Goal: Task Accomplishment & Management: Use online tool/utility

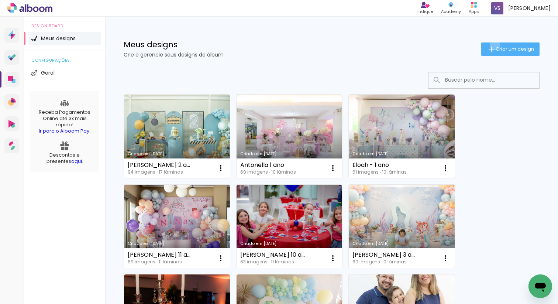
click at [494, 45] on iron-icon at bounding box center [491, 49] width 9 height 9
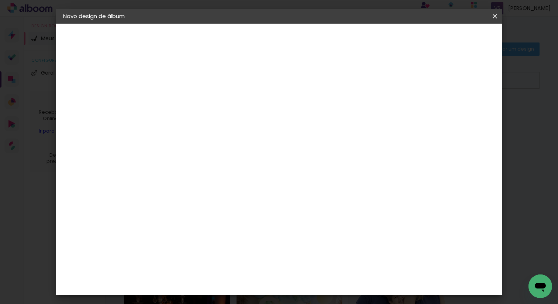
click at [184, 95] on input at bounding box center [184, 98] width 0 height 11
type input "n"
type input "Nina 8 anos"
type paper-input "Nina 8 anos"
click at [260, 45] on paper-button "Avançar" at bounding box center [241, 39] width 36 height 13
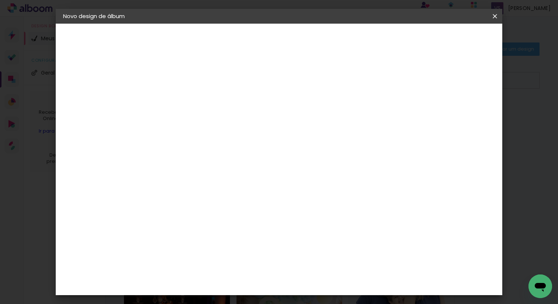
click at [0, 0] on slot "Tamanho Livre" at bounding box center [0, 0] width 0 height 0
click at [0, 0] on slot "Avançar" at bounding box center [0, 0] width 0 height 0
click at [164, 200] on input "30" at bounding box center [160, 202] width 19 height 11
type input "20"
type paper-input "20"
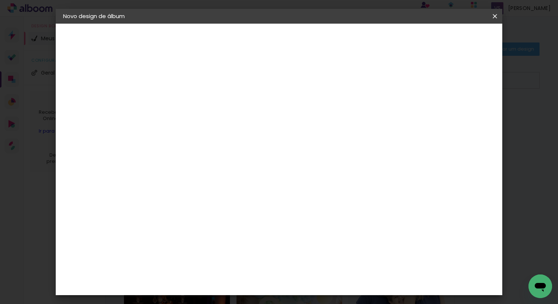
click at [324, 245] on input "60" at bounding box center [322, 250] width 19 height 11
click at [328, 250] on input "60" at bounding box center [322, 250] width 19 height 11
type input "40"
type paper-input "40"
click at [454, 38] on span "Iniciar design" at bounding box center [438, 39] width 34 height 5
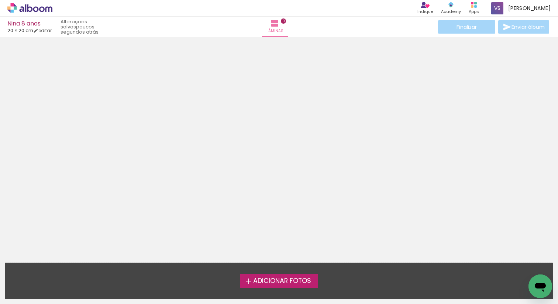
click at [303, 251] on span "Adicionar Fotos" at bounding box center [282, 281] width 58 height 7
click at [0, 0] on input "file" at bounding box center [0, 0] width 0 height 0
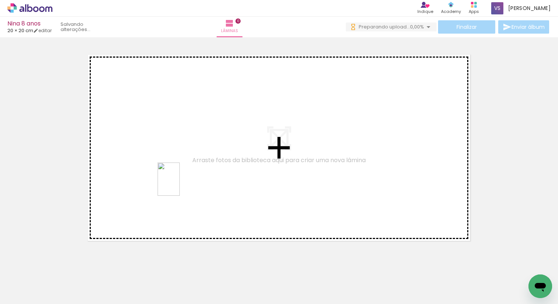
drag, startPoint x: 163, startPoint y: 280, endPoint x: 194, endPoint y: 247, distance: 45.2
click at [180, 183] on quentale-workspace at bounding box center [279, 152] width 558 height 304
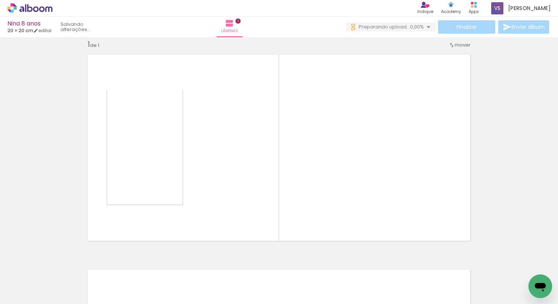
scroll to position [9, 0]
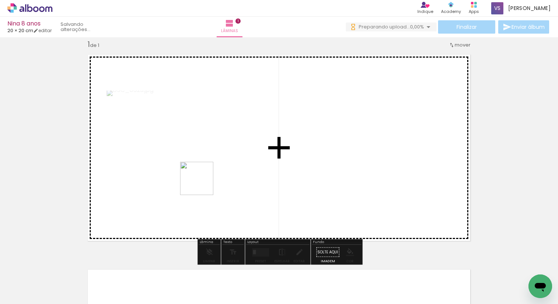
drag, startPoint x: 198, startPoint y: 281, endPoint x: 221, endPoint y: 233, distance: 52.9
click at [202, 183] on quentale-workspace at bounding box center [279, 152] width 558 height 304
drag, startPoint x: 243, startPoint y: 246, endPoint x: 271, endPoint y: 209, distance: 46.7
click at [244, 178] on quentale-workspace at bounding box center [279, 152] width 558 height 304
drag, startPoint x: 320, startPoint y: 272, endPoint x: 303, endPoint y: 163, distance: 110.6
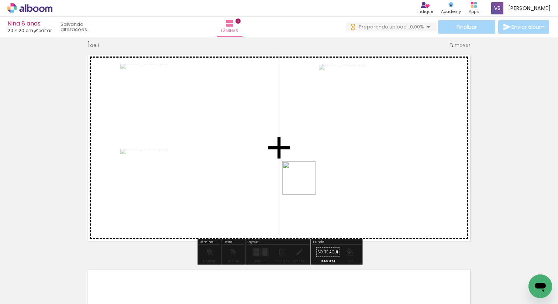
click at [303, 163] on quentale-workspace at bounding box center [279, 152] width 558 height 304
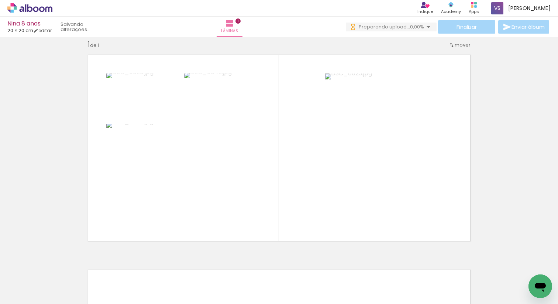
scroll to position [0, 475]
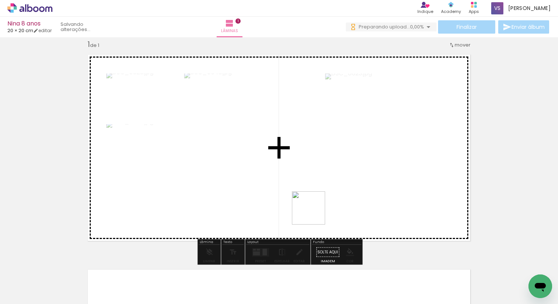
drag, startPoint x: 312, startPoint y: 288, endPoint x: 338, endPoint y: 247, distance: 48.0
click at [314, 197] on quentale-workspace at bounding box center [279, 152] width 558 height 304
drag, startPoint x: 349, startPoint y: 281, endPoint x: 351, endPoint y: 194, distance: 86.8
click at [349, 192] on quentale-workspace at bounding box center [279, 152] width 558 height 304
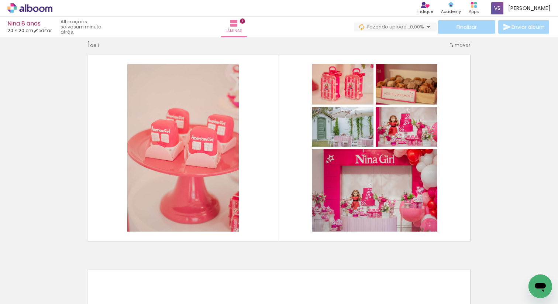
scroll to position [0, 1309]
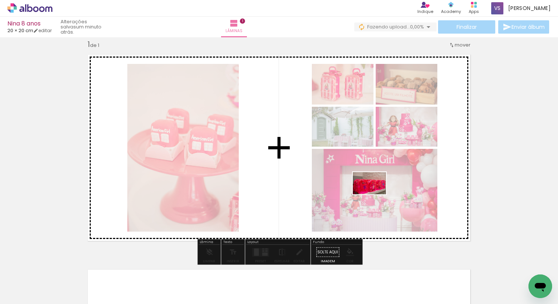
drag, startPoint x: 385, startPoint y: 279, endPoint x: 375, endPoint y: 194, distance: 85.5
click at [375, 194] on quentale-workspace at bounding box center [279, 152] width 558 height 304
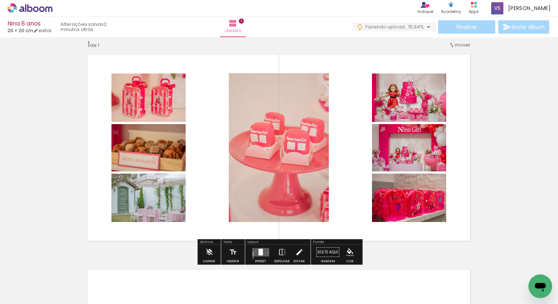
scroll to position [13, 0]
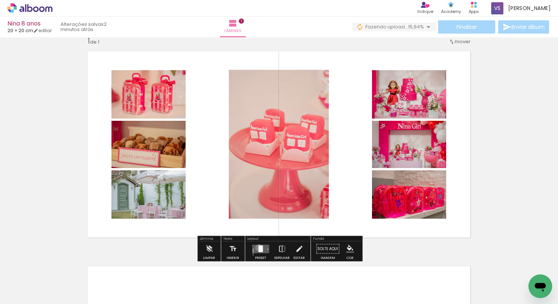
click at [259, 247] on div at bounding box center [261, 248] width 4 height 7
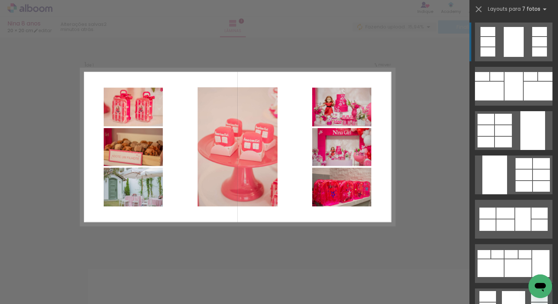
scroll to position [9, 0]
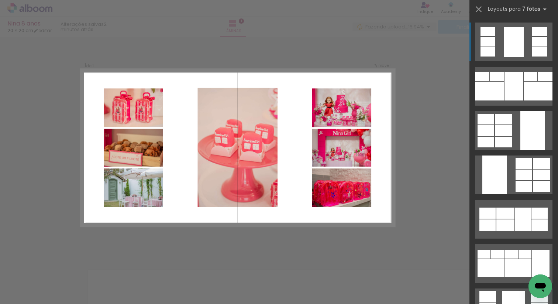
click at [510, 48] on div at bounding box center [514, 42] width 20 height 30
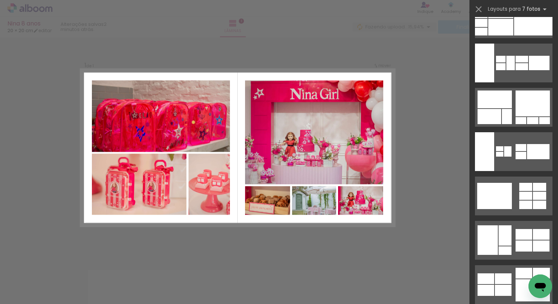
scroll to position [1130, 0]
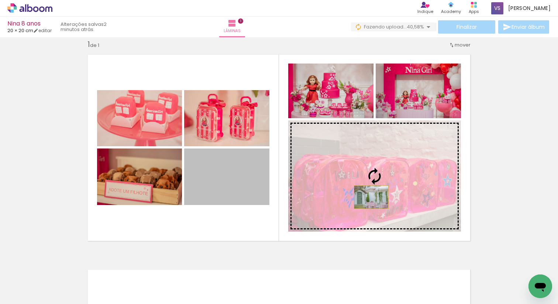
drag, startPoint x: 239, startPoint y: 175, endPoint x: 372, endPoint y: 197, distance: 134.0
click at [0, 0] on slot at bounding box center [0, 0] width 0 height 0
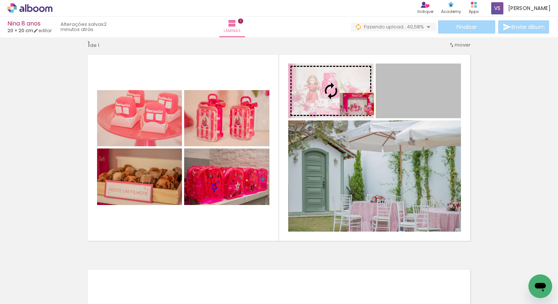
drag, startPoint x: 435, startPoint y: 104, endPoint x: 357, endPoint y: 104, distance: 78.3
click at [0, 0] on slot at bounding box center [0, 0] width 0 height 0
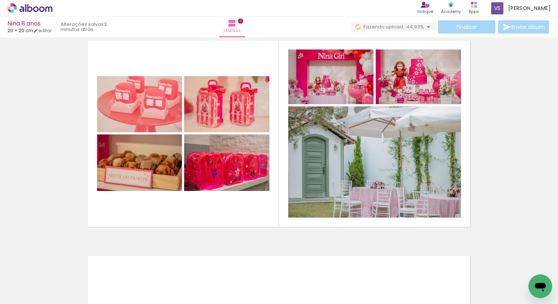
scroll to position [0, 1221]
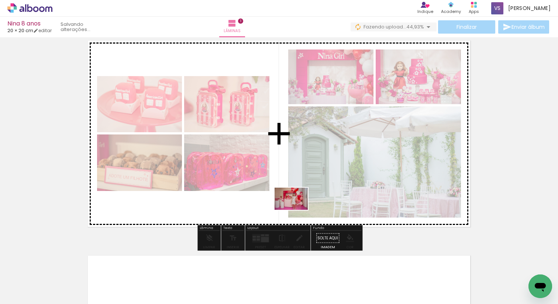
drag, startPoint x: 301, startPoint y: 277, endPoint x: 296, endPoint y: 206, distance: 71.8
click at [296, 206] on quentale-workspace at bounding box center [279, 152] width 558 height 304
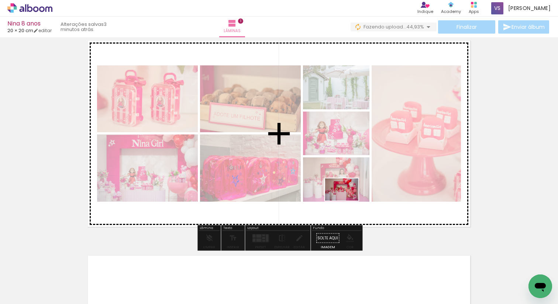
drag, startPoint x: 352, startPoint y: 287, endPoint x: 347, endPoint y: 200, distance: 87.0
click at [348, 200] on quentale-workspace at bounding box center [279, 152] width 558 height 304
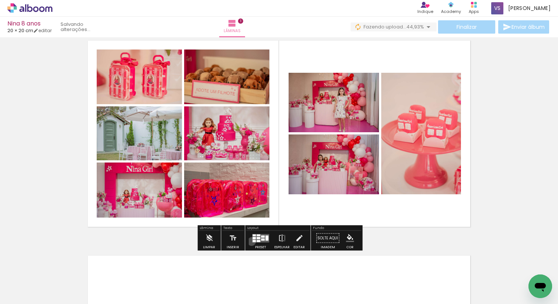
click at [251, 241] on div at bounding box center [261, 238] width 20 height 15
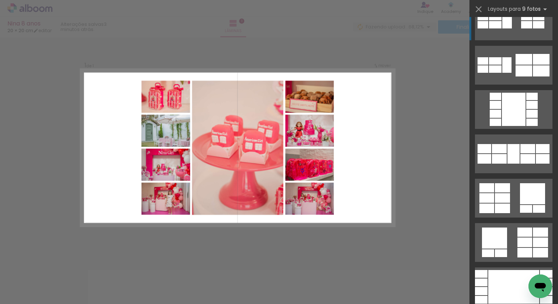
scroll to position [115, 0]
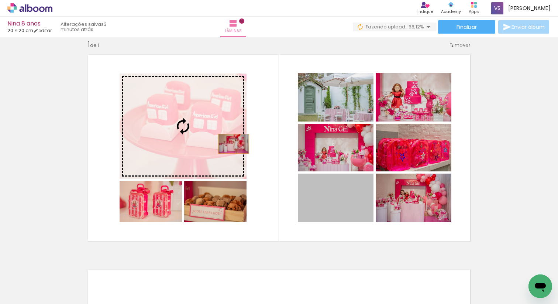
drag, startPoint x: 334, startPoint y: 204, endPoint x: 233, endPoint y: 144, distance: 117.6
click at [0, 0] on slot at bounding box center [0, 0] width 0 height 0
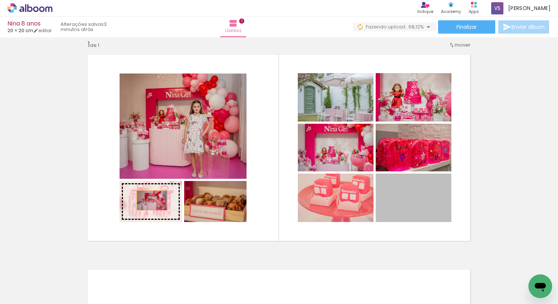
drag, startPoint x: 417, startPoint y: 203, endPoint x: 153, endPoint y: 200, distance: 264.5
click at [0, 0] on slot at bounding box center [0, 0] width 0 height 0
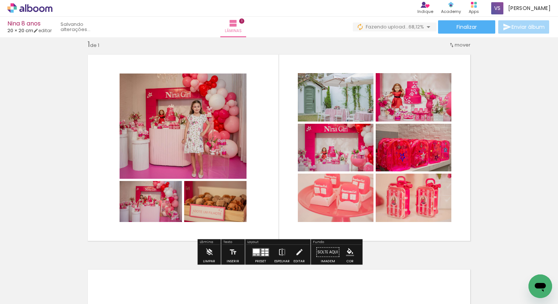
scroll to position [8, 0]
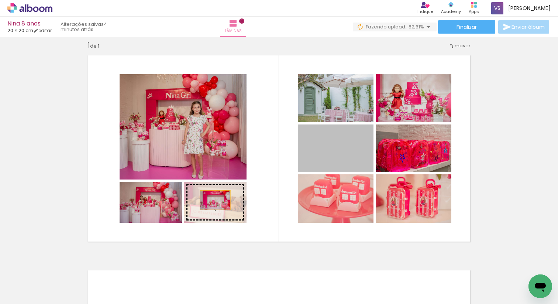
drag, startPoint x: 342, startPoint y: 151, endPoint x: 216, endPoint y: 199, distance: 135.3
click at [0, 0] on slot at bounding box center [0, 0] width 0 height 0
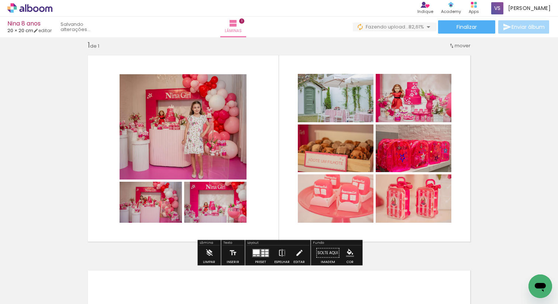
scroll to position [5, 0]
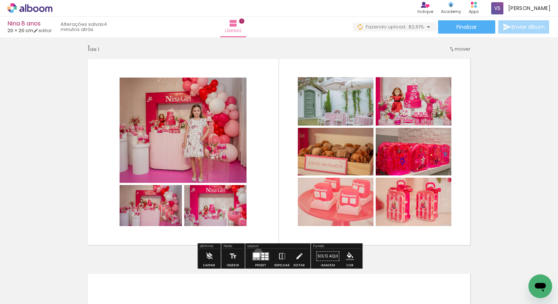
click at [257, 251] on div at bounding box center [256, 255] width 7 height 5
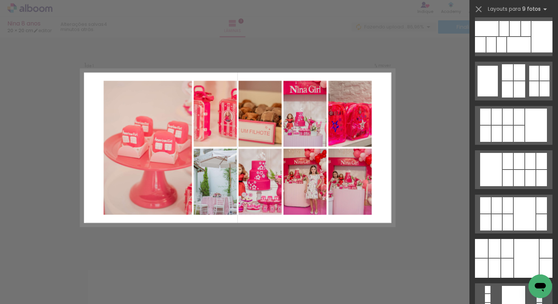
scroll to position [1250, 0]
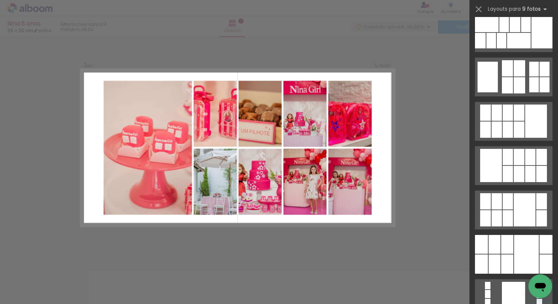
click at [414, 166] on div "Confirmar Cancelar" at bounding box center [279, 252] width 558 height 448
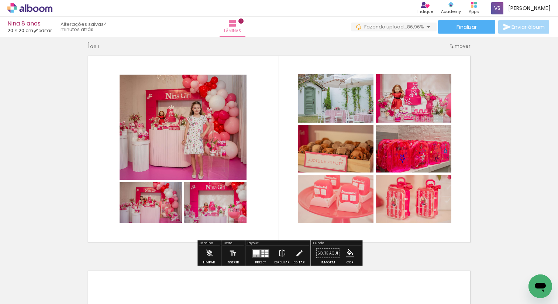
scroll to position [5, 0]
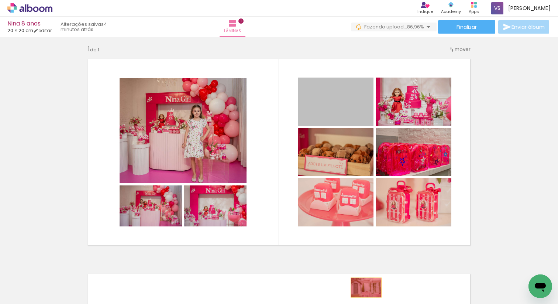
drag, startPoint x: 360, startPoint y: 111, endPoint x: 367, endPoint y: 287, distance: 176.3
click at [366, 251] on quentale-workspace at bounding box center [279, 152] width 558 height 304
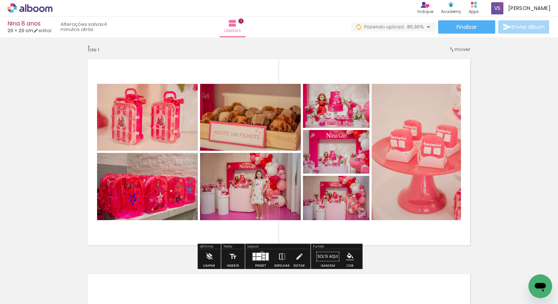
click at [260, 251] on quentale-layouter at bounding box center [260, 256] width 17 height 8
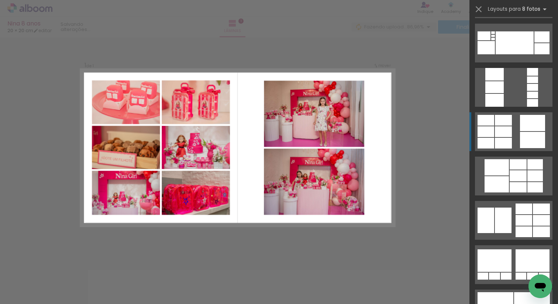
scroll to position [489, 0]
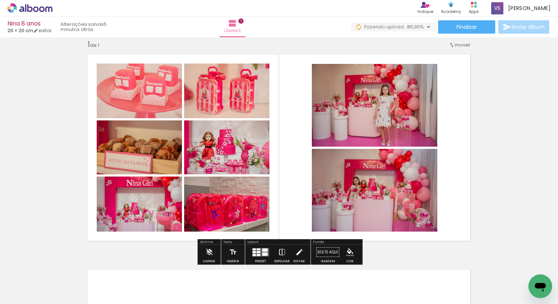
click at [279, 251] on iron-icon at bounding box center [282, 252] width 8 height 15
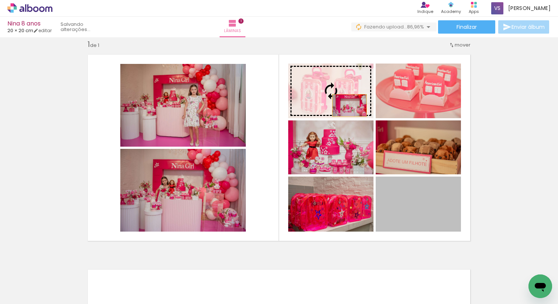
drag, startPoint x: 409, startPoint y: 200, endPoint x: 350, endPoint y: 106, distance: 110.7
click at [0, 0] on slot at bounding box center [0, 0] width 0 height 0
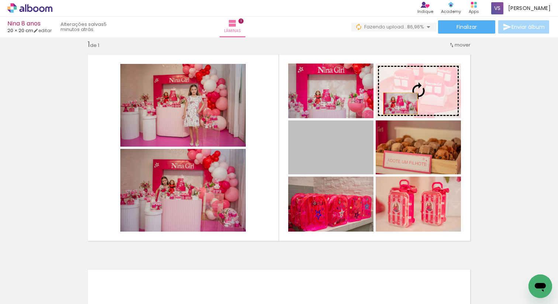
drag, startPoint x: 361, startPoint y: 151, endPoint x: 401, endPoint y: 103, distance: 62.1
click at [0, 0] on slot at bounding box center [0, 0] width 0 height 0
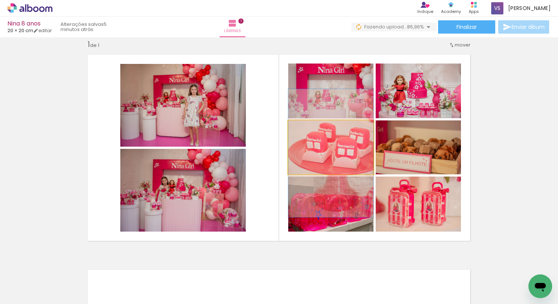
drag, startPoint x: 340, startPoint y: 162, endPoint x: 348, endPoint y: 168, distance: 10.2
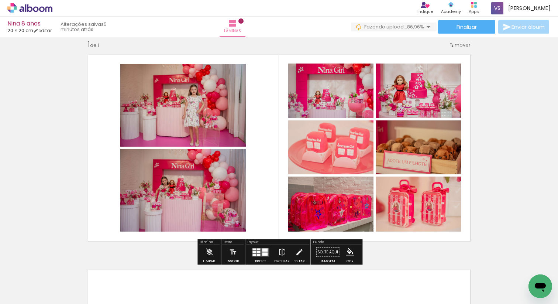
click at [490, 212] on div "Inserir lâmina 1 de 1" at bounding box center [279, 246] width 558 height 430
click at [219, 185] on quentale-photo at bounding box center [183, 190] width 126 height 83
click at [376, 119] on div at bounding box center [418, 90] width 85 height 57
click at [189, 198] on quentale-photo at bounding box center [183, 190] width 126 height 83
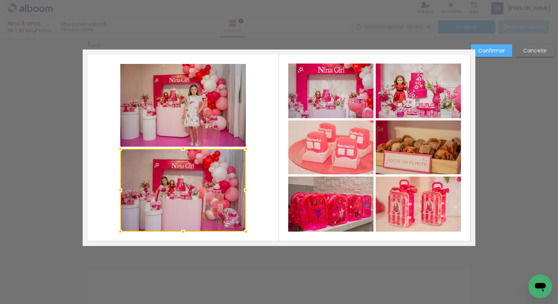
click at [277, 189] on quentale-layouter at bounding box center [279, 147] width 393 height 196
drag, startPoint x: 505, startPoint y: 51, endPoint x: 500, endPoint y: 56, distance: 7.1
click at [505, 51] on paper-button "Confirmar" at bounding box center [491, 50] width 41 height 13
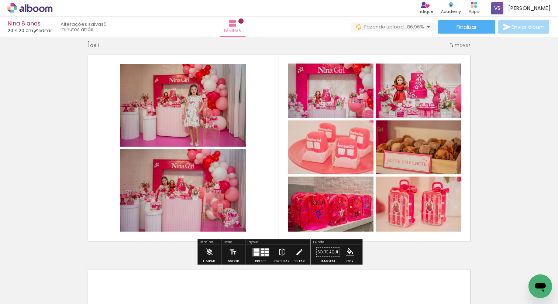
click at [246, 176] on quentale-layouter at bounding box center [279, 147] width 393 height 196
click at [376, 119] on div at bounding box center [418, 90] width 85 height 57
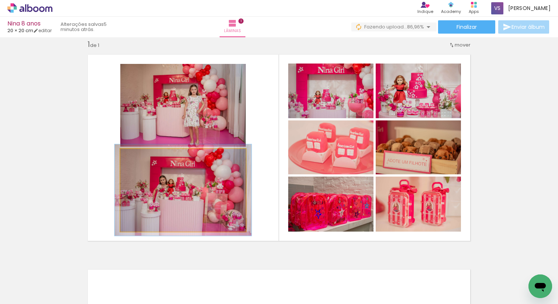
click at [139, 157] on div at bounding box center [140, 156] width 7 height 7
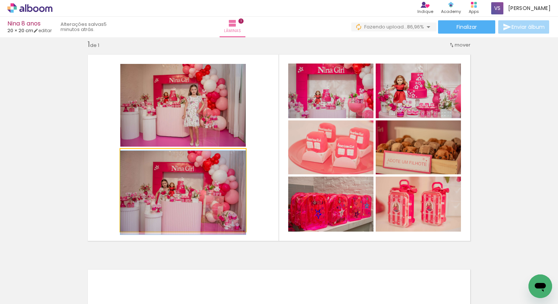
type paper-slider "100"
click at [139, 158] on div at bounding box center [138, 157] width 12 height 12
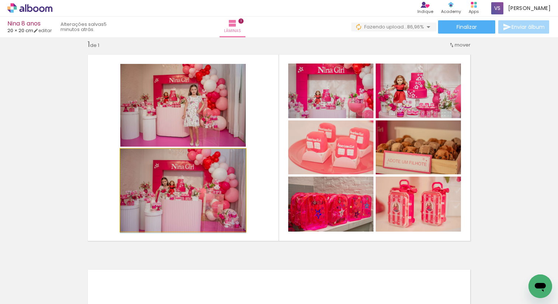
click at [188, 191] on quentale-photo at bounding box center [183, 190] width 126 height 83
click at [194, 186] on quentale-photo at bounding box center [183, 190] width 126 height 83
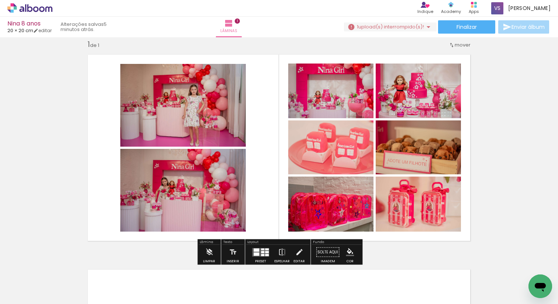
click at [194, 186] on quentale-photo at bounding box center [183, 190] width 126 height 83
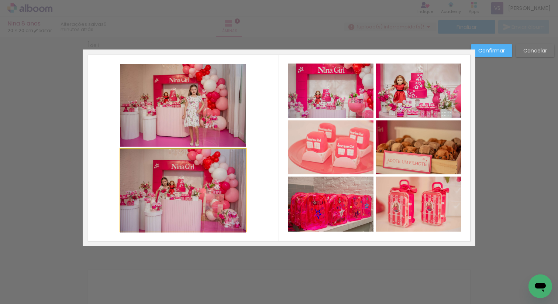
click at [194, 186] on quentale-photo at bounding box center [183, 190] width 126 height 83
click at [194, 186] on div at bounding box center [183, 190] width 126 height 83
click at [291, 189] on quentale-photo at bounding box center [330, 204] width 85 height 55
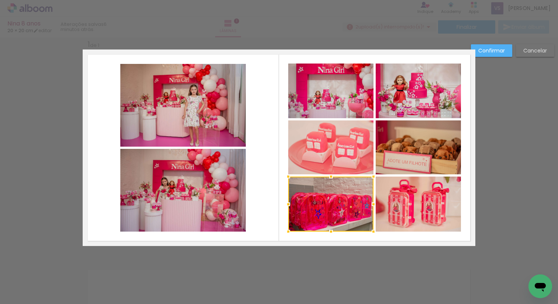
click at [223, 185] on quentale-photo at bounding box center [183, 190] width 126 height 83
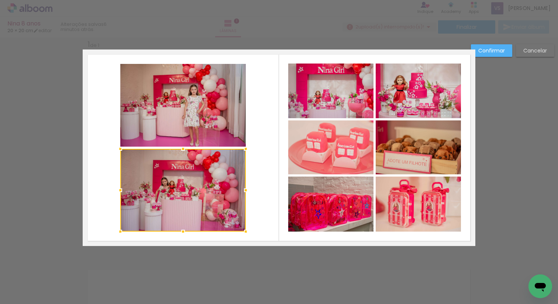
click at [490, 45] on paper-button "Confirmar" at bounding box center [491, 50] width 41 height 13
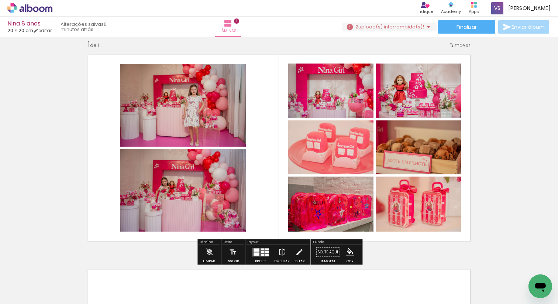
click at [0, 0] on paper-item at bounding box center [0, 0] width 0 height 0
click at [152, 193] on quentale-photo at bounding box center [183, 190] width 126 height 83
click at [495, 163] on div "Inserir lâmina 1 de 1" at bounding box center [279, 246] width 558 height 430
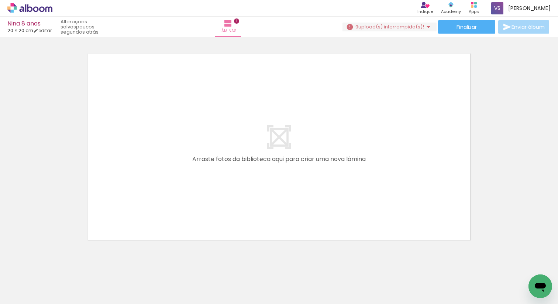
scroll to position [0, 0]
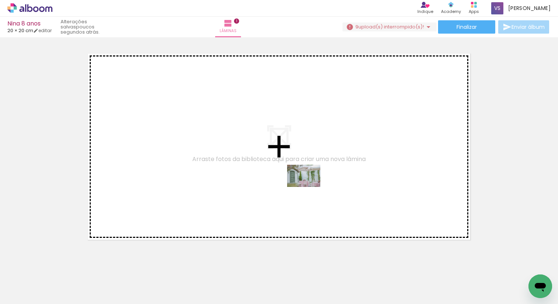
drag, startPoint x: 329, startPoint y: 284, endPoint x: 377, endPoint y: 240, distance: 65.3
click at [310, 187] on quentale-workspace at bounding box center [279, 152] width 558 height 304
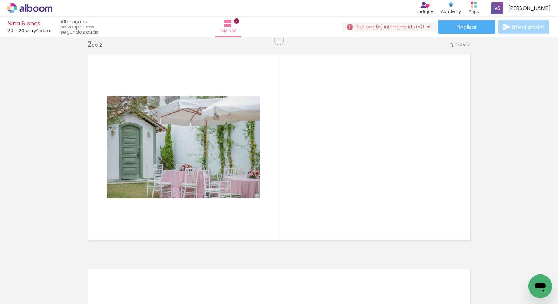
scroll to position [224, 0]
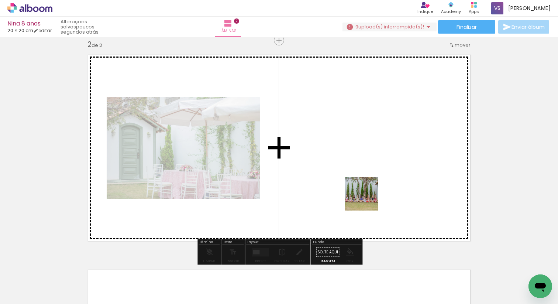
drag, startPoint x: 373, startPoint y: 249, endPoint x: 409, endPoint y: 232, distance: 39.2
click at [366, 189] on quentale-workspace at bounding box center [279, 152] width 558 height 304
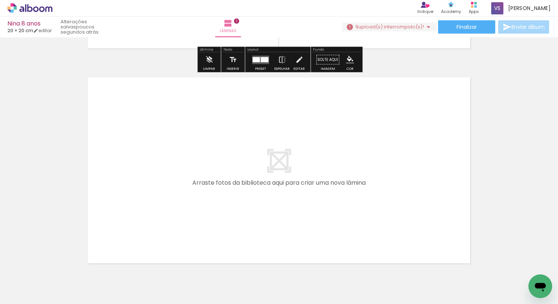
scroll to position [422, 0]
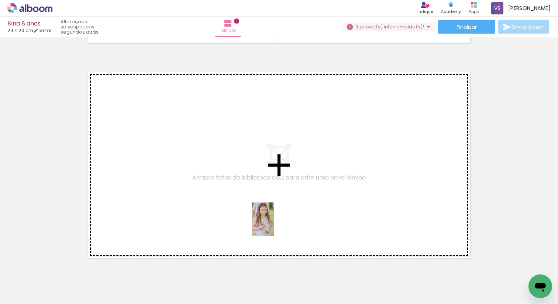
drag, startPoint x: 280, startPoint y: 262, endPoint x: 274, endPoint y: 225, distance: 38.1
click at [274, 225] on quentale-workspace at bounding box center [279, 152] width 558 height 304
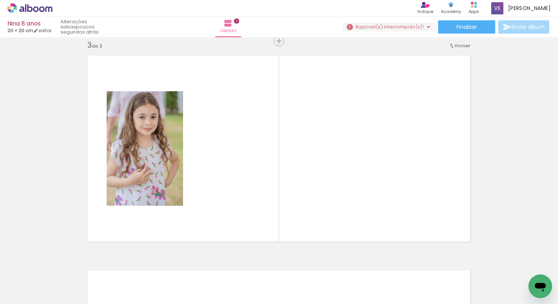
scroll to position [439, 0]
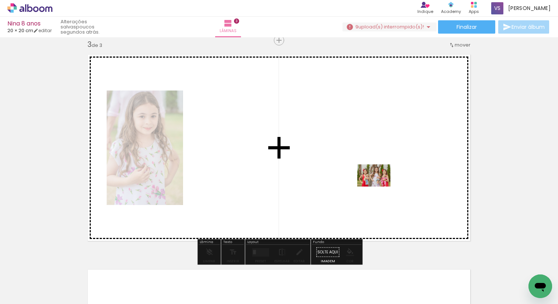
drag, startPoint x: 406, startPoint y: 271, endPoint x: 380, endPoint y: 187, distance: 88.2
click at [380, 187] on quentale-workspace at bounding box center [279, 152] width 558 height 304
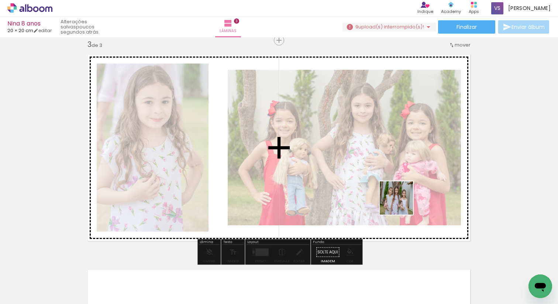
drag, startPoint x: 442, startPoint y: 276, endPoint x: 423, endPoint y: 216, distance: 62.7
click at [395, 192] on quentale-workspace at bounding box center [279, 152] width 558 height 304
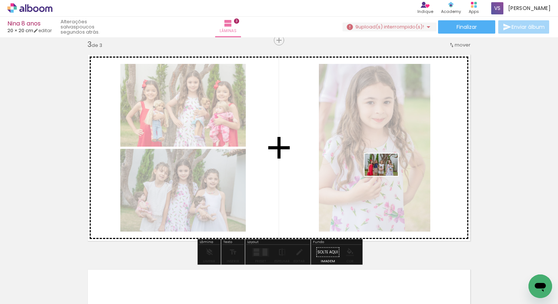
drag, startPoint x: 491, startPoint y: 281, endPoint x: 420, endPoint y: 198, distance: 109.5
click at [387, 175] on quentale-workspace at bounding box center [279, 152] width 558 height 304
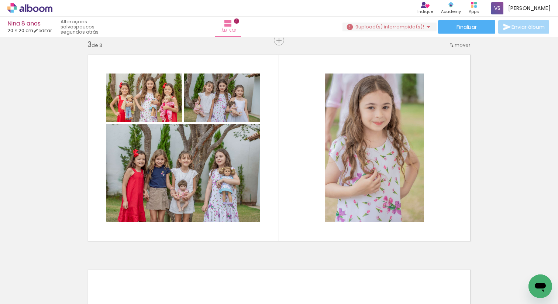
scroll to position [0, 170]
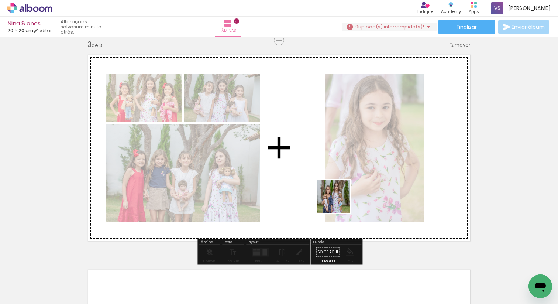
drag, startPoint x: 359, startPoint y: 283, endPoint x: 391, endPoint y: 252, distance: 45.2
click at [334, 188] on quentale-workspace at bounding box center [279, 152] width 558 height 304
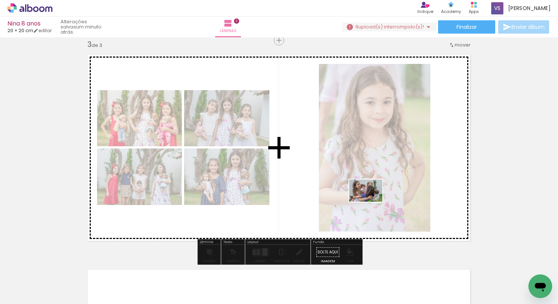
drag, startPoint x: 395, startPoint y: 271, endPoint x: 371, endPoint y: 202, distance: 73.2
click at [372, 202] on quentale-workspace at bounding box center [279, 152] width 558 height 304
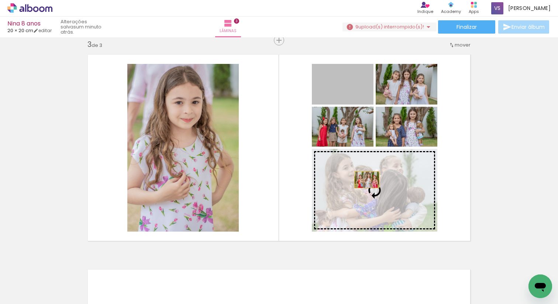
drag, startPoint x: 352, startPoint y: 92, endPoint x: 367, endPoint y: 180, distance: 89.6
click at [0, 0] on slot at bounding box center [0, 0] width 0 height 0
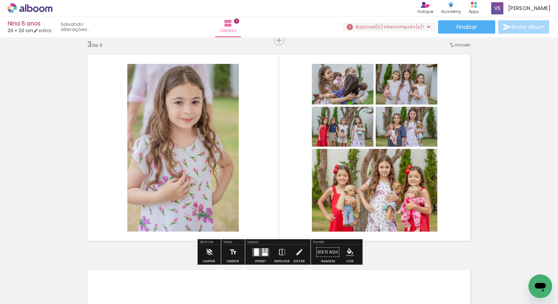
scroll to position [439, 0]
click at [475, 176] on quentale-layouter at bounding box center [279, 148] width 393 height 196
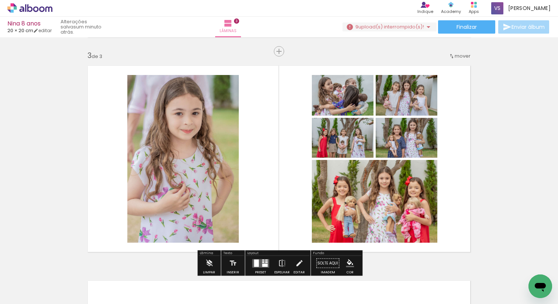
scroll to position [427, 0]
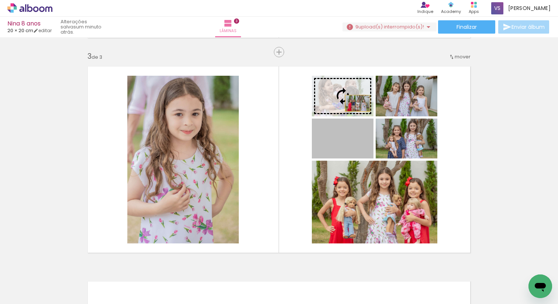
drag, startPoint x: 359, startPoint y: 148, endPoint x: 358, endPoint y: 103, distance: 44.3
click at [0, 0] on slot at bounding box center [0, 0] width 0 height 0
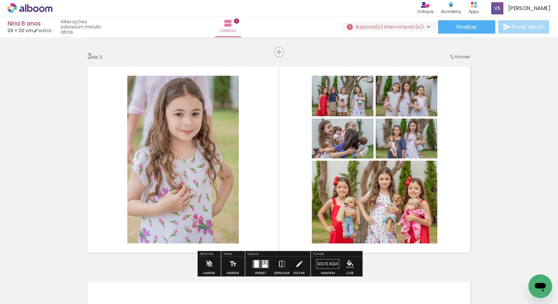
click at [487, 133] on div "Inserir lâmina 1 de 3 Inserir lâmina 2 de 3 Inserir lâmina 3 de 3" at bounding box center [279, 43] width 558 height 860
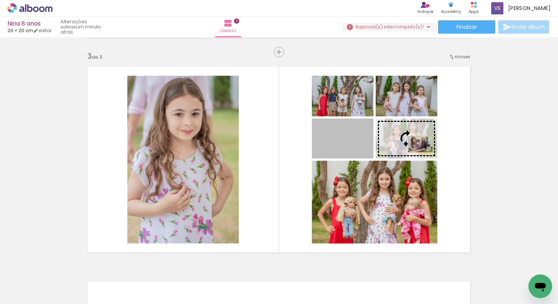
drag, startPoint x: 361, startPoint y: 143, endPoint x: 458, endPoint y: 145, distance: 97.2
click at [0, 0] on slot at bounding box center [0, 0] width 0 height 0
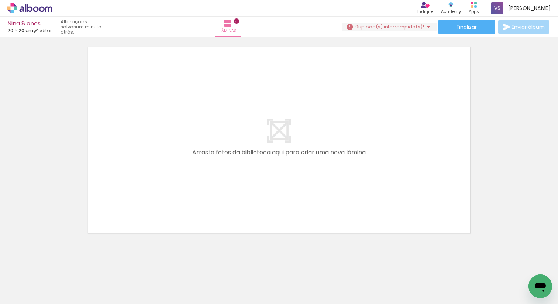
scroll to position [0, 0]
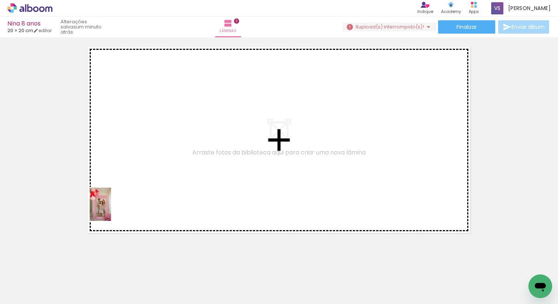
drag, startPoint x: 83, startPoint y: 283, endPoint x: 116, endPoint y: 246, distance: 49.0
click at [114, 203] on quentale-workspace at bounding box center [279, 152] width 558 height 304
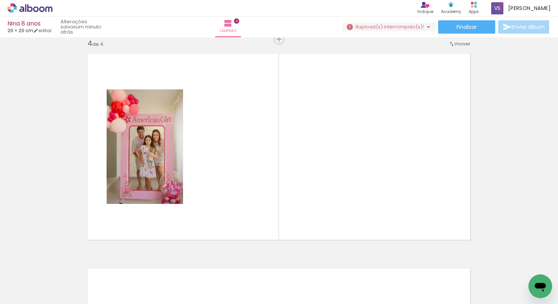
scroll to position [654, 0]
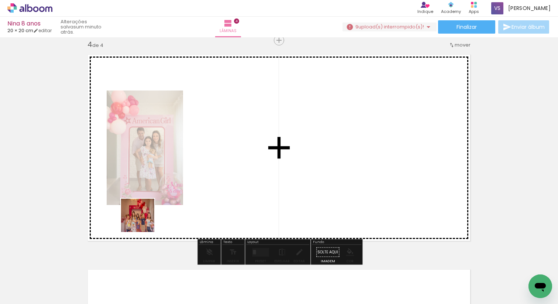
drag, startPoint x: 115, startPoint y: 282, endPoint x: 146, endPoint y: 220, distance: 69.2
click at [144, 219] on quentale-workspace at bounding box center [279, 152] width 558 height 304
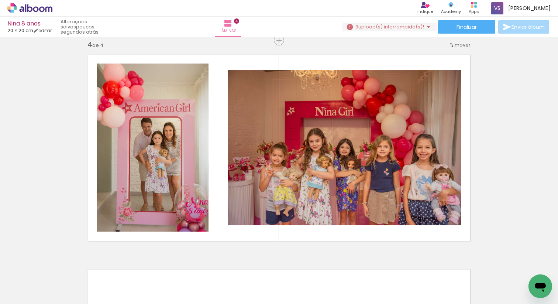
scroll to position [0, 594]
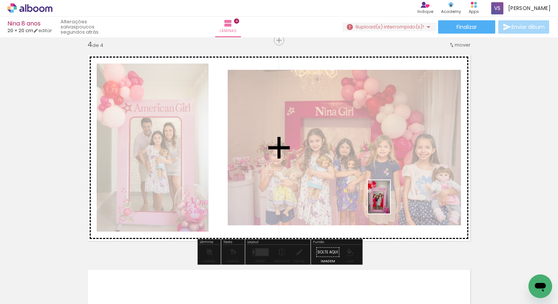
drag, startPoint x: 396, startPoint y: 284, endPoint x: 390, endPoint y: 202, distance: 82.2
click at [390, 202] on quentale-workspace at bounding box center [279, 152] width 558 height 304
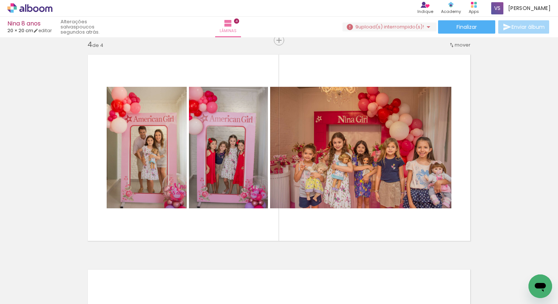
scroll to position [0, 597]
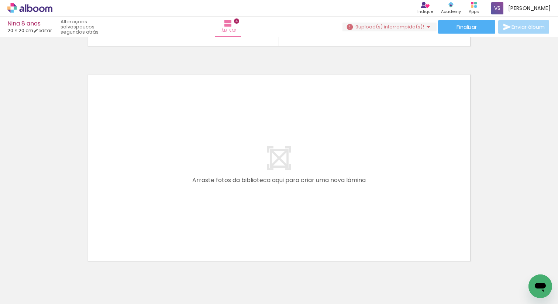
scroll to position [0, 375]
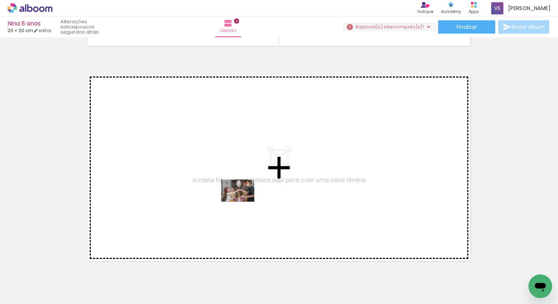
drag, startPoint x: 247, startPoint y: 278, endPoint x: 300, endPoint y: 261, distance: 55.6
click at [243, 201] on quentale-workspace at bounding box center [279, 152] width 558 height 304
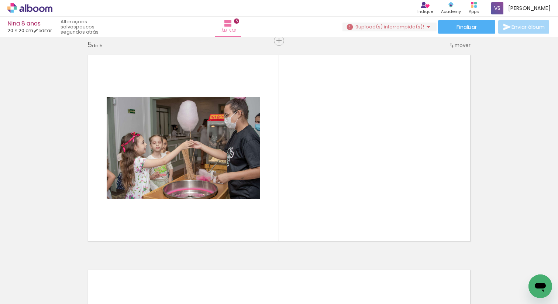
scroll to position [869, 0]
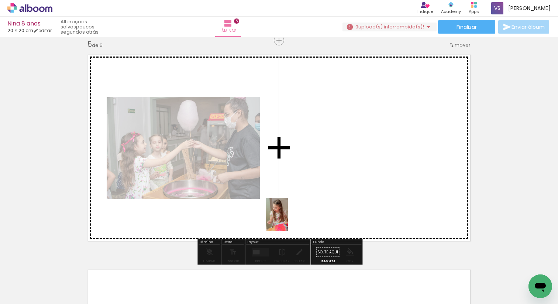
drag, startPoint x: 290, startPoint y: 278, endPoint x: 288, endPoint y: 220, distance: 57.7
click at [288, 220] on quentale-workspace at bounding box center [279, 152] width 558 height 304
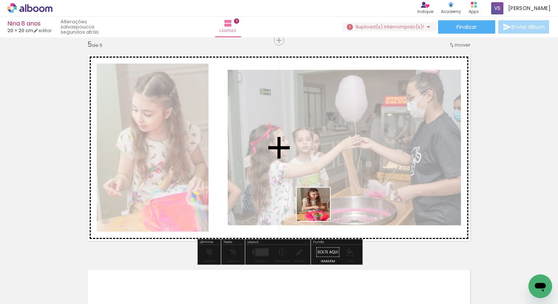
drag, startPoint x: 322, startPoint y: 246, endPoint x: 366, endPoint y: 249, distance: 44.8
click at [317, 190] on quentale-workspace at bounding box center [279, 152] width 558 height 304
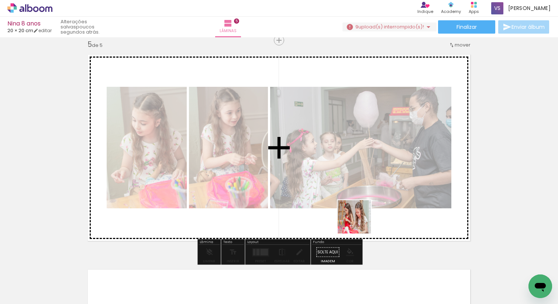
drag, startPoint x: 364, startPoint y: 239, endPoint x: 386, endPoint y: 228, distance: 24.3
click at [352, 191] on quentale-workspace at bounding box center [279, 152] width 558 height 304
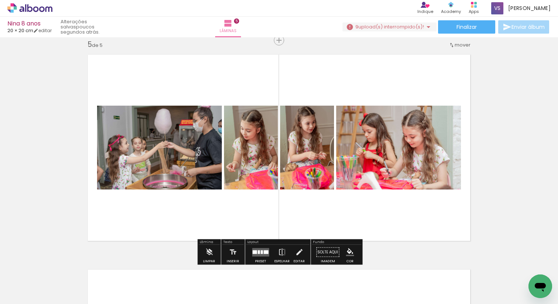
scroll to position [0, 568]
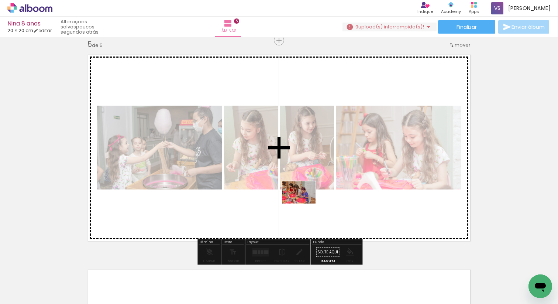
drag, startPoint x: 307, startPoint y: 284, endPoint x: 305, endPoint y: 204, distance: 80.9
click at [305, 203] on quentale-workspace at bounding box center [279, 152] width 558 height 304
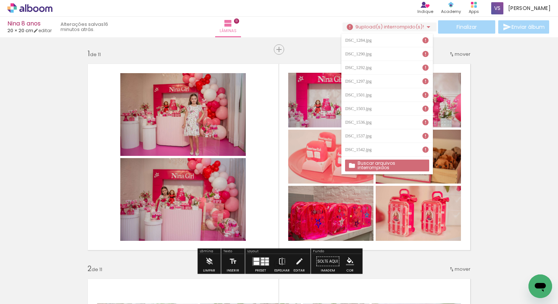
scroll to position [0, 44]
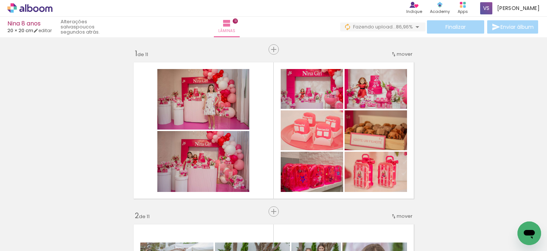
scroll to position [0, 2359]
